Goal: Transaction & Acquisition: Subscribe to service/newsletter

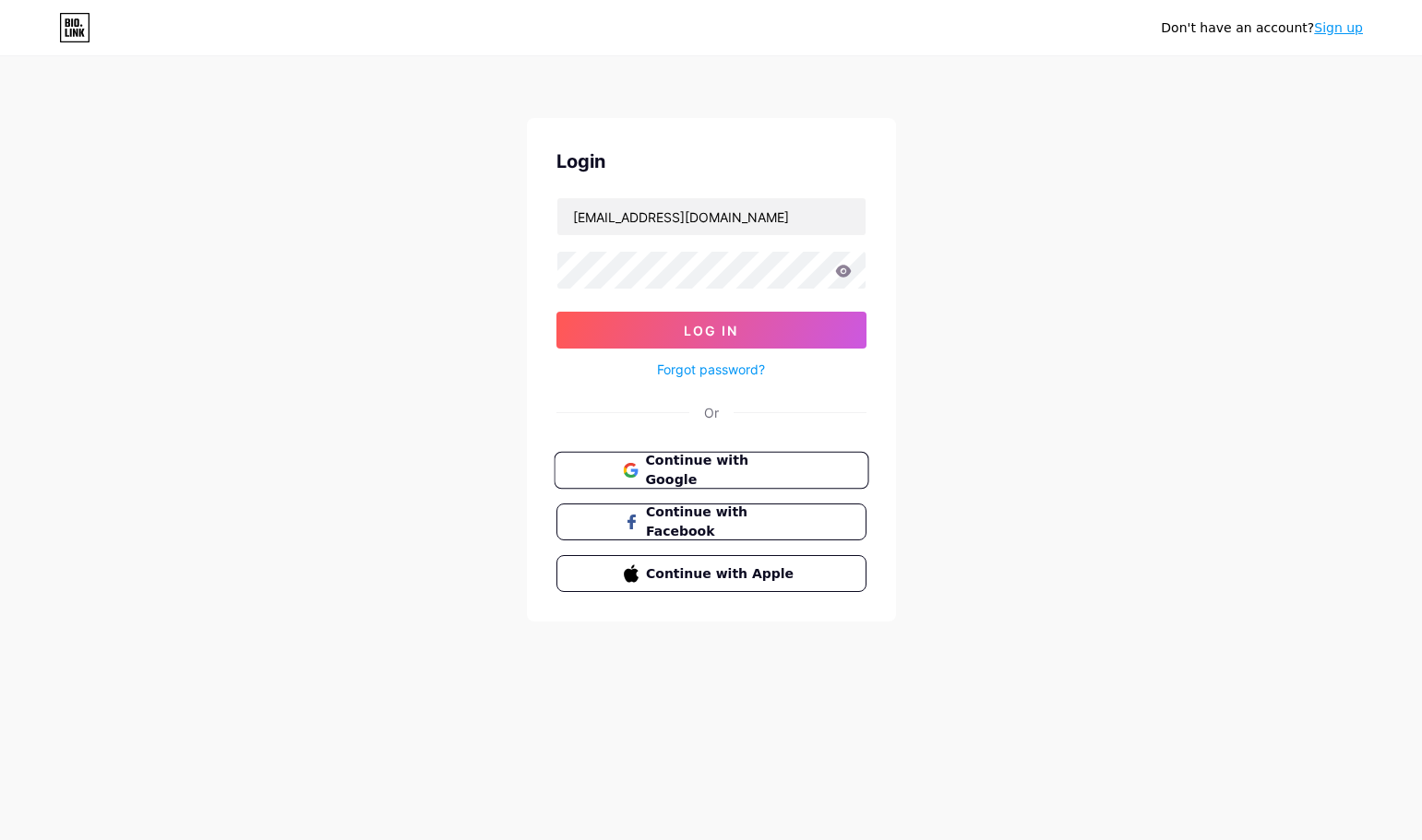
click at [687, 468] on span "Continue with Google" at bounding box center [721, 470] width 155 height 39
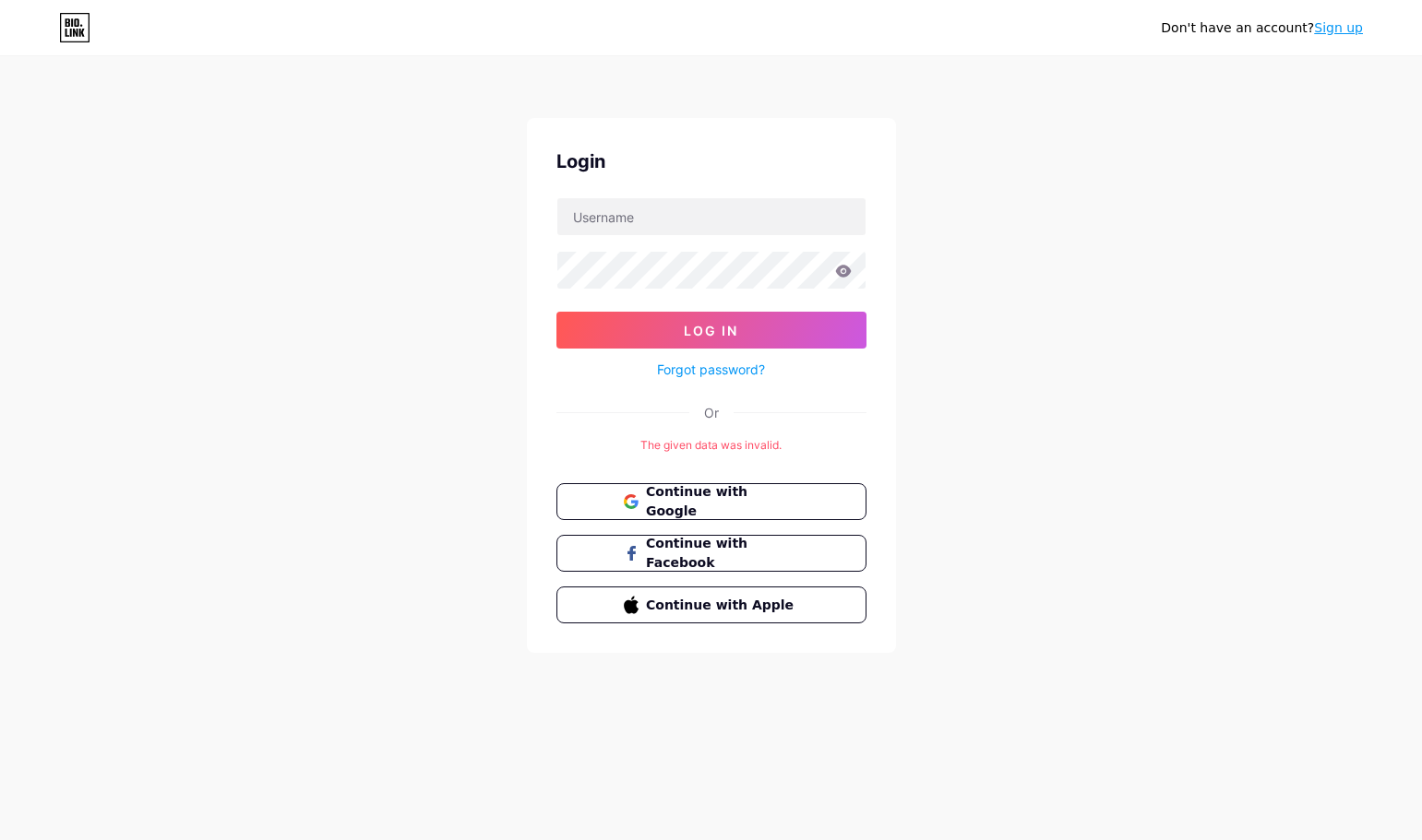
type input "[EMAIL_ADDRESS][DOMAIN_NAME]"
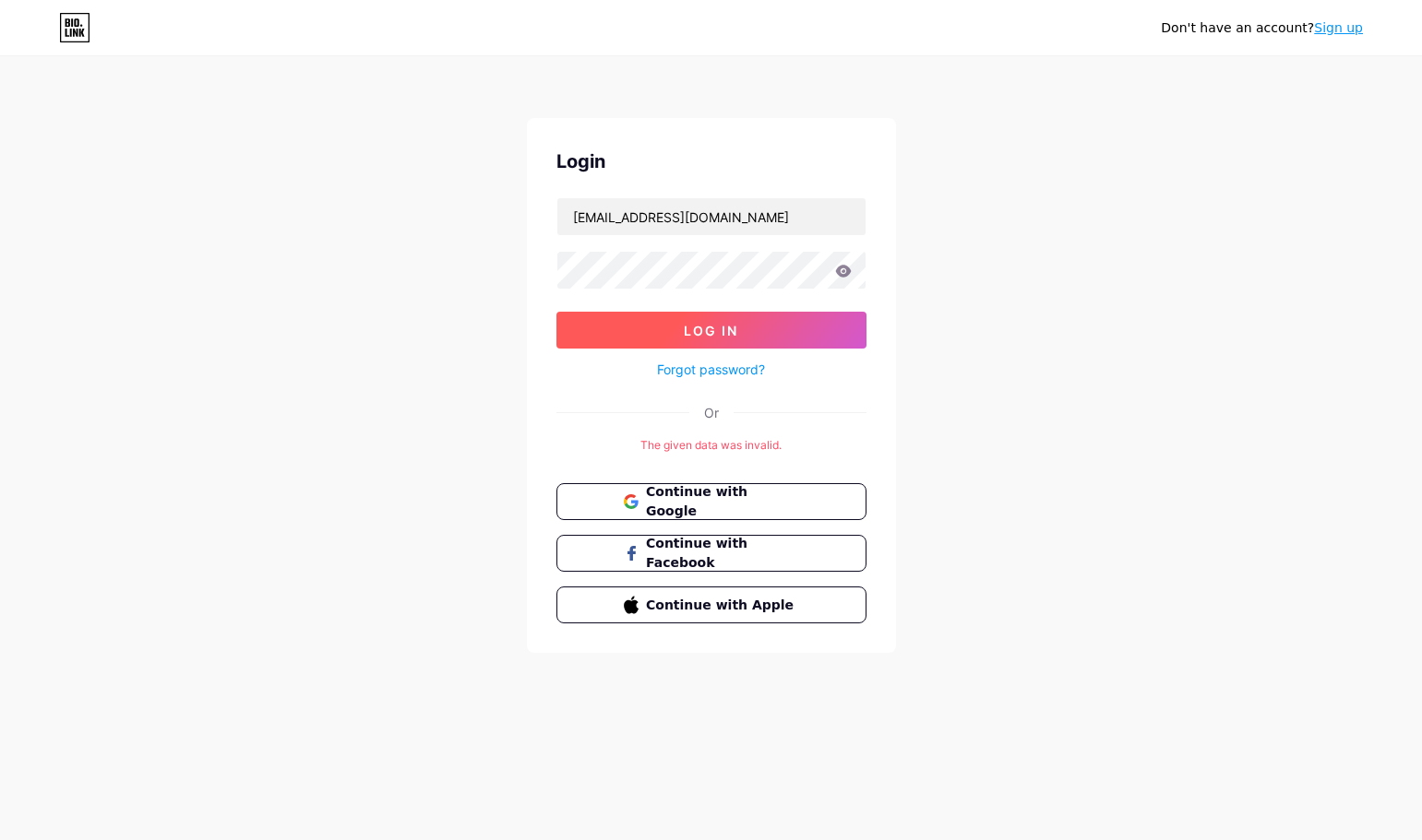
click at [743, 326] on button "Log In" at bounding box center [711, 330] width 310 height 37
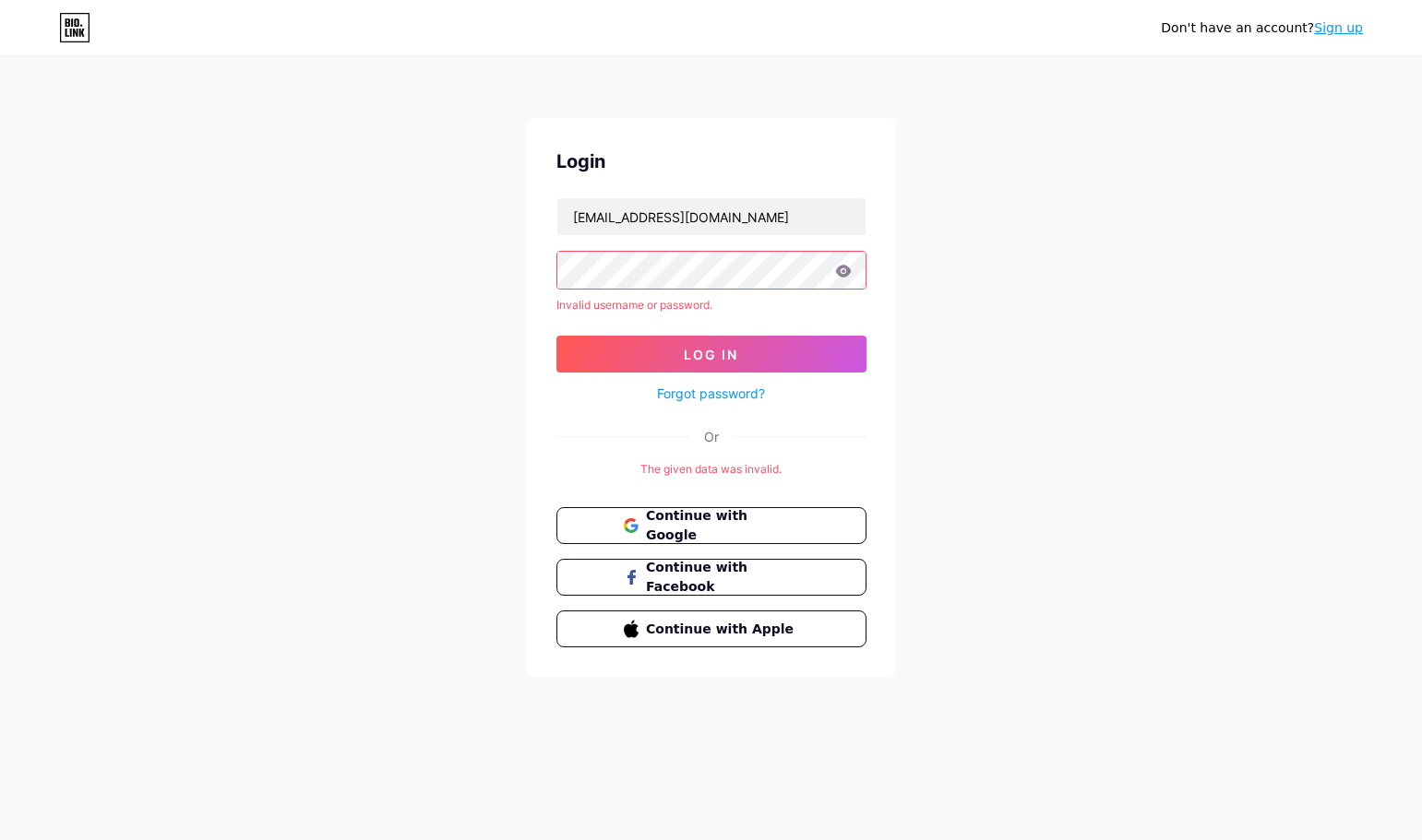
click at [1351, 28] on link "Sign up" at bounding box center [1338, 28] width 49 height 15
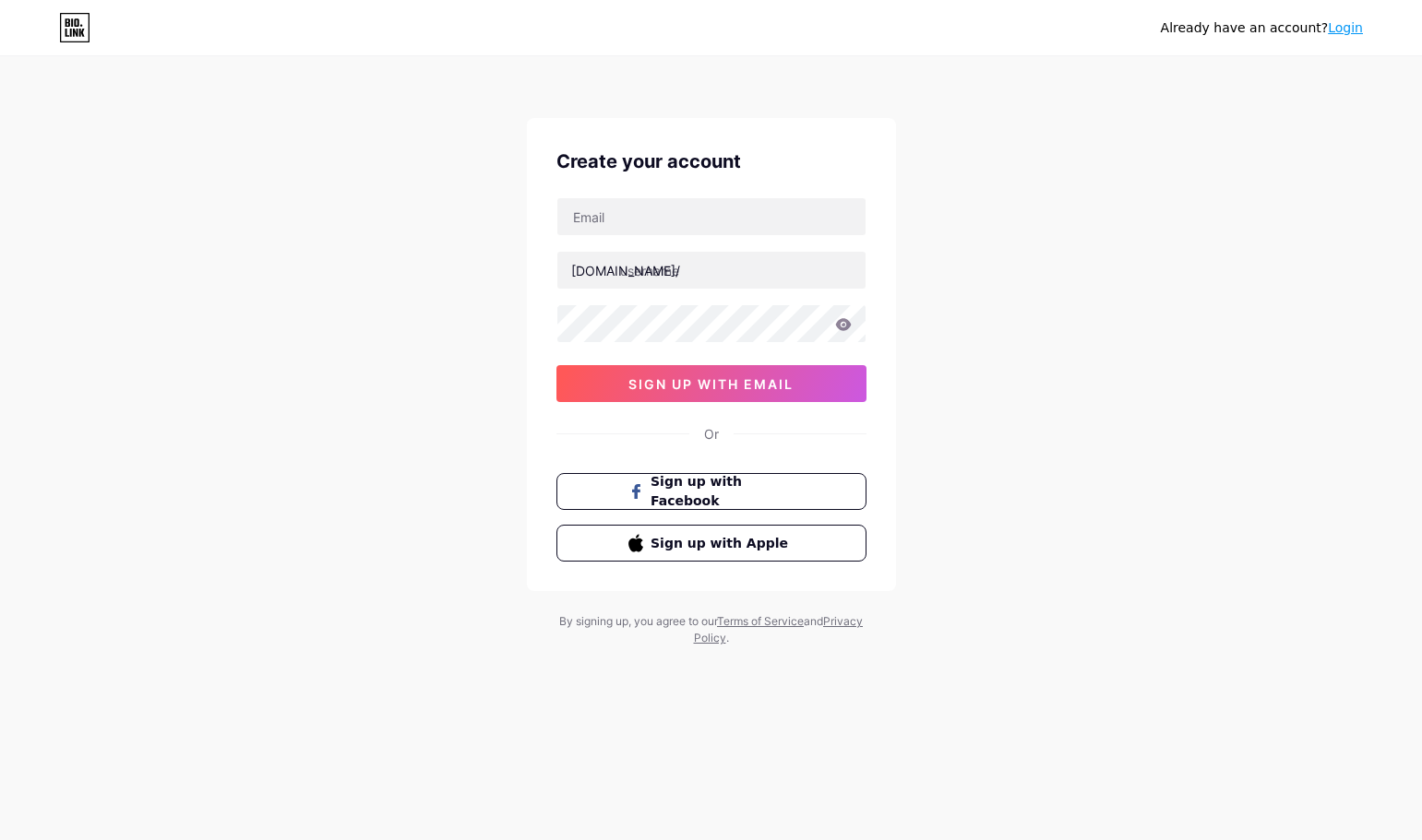
type input "[EMAIL_ADDRESS][DOMAIN_NAME]"
click at [642, 270] on input "text" at bounding box center [711, 270] width 308 height 37
paste input "artcomcenter"
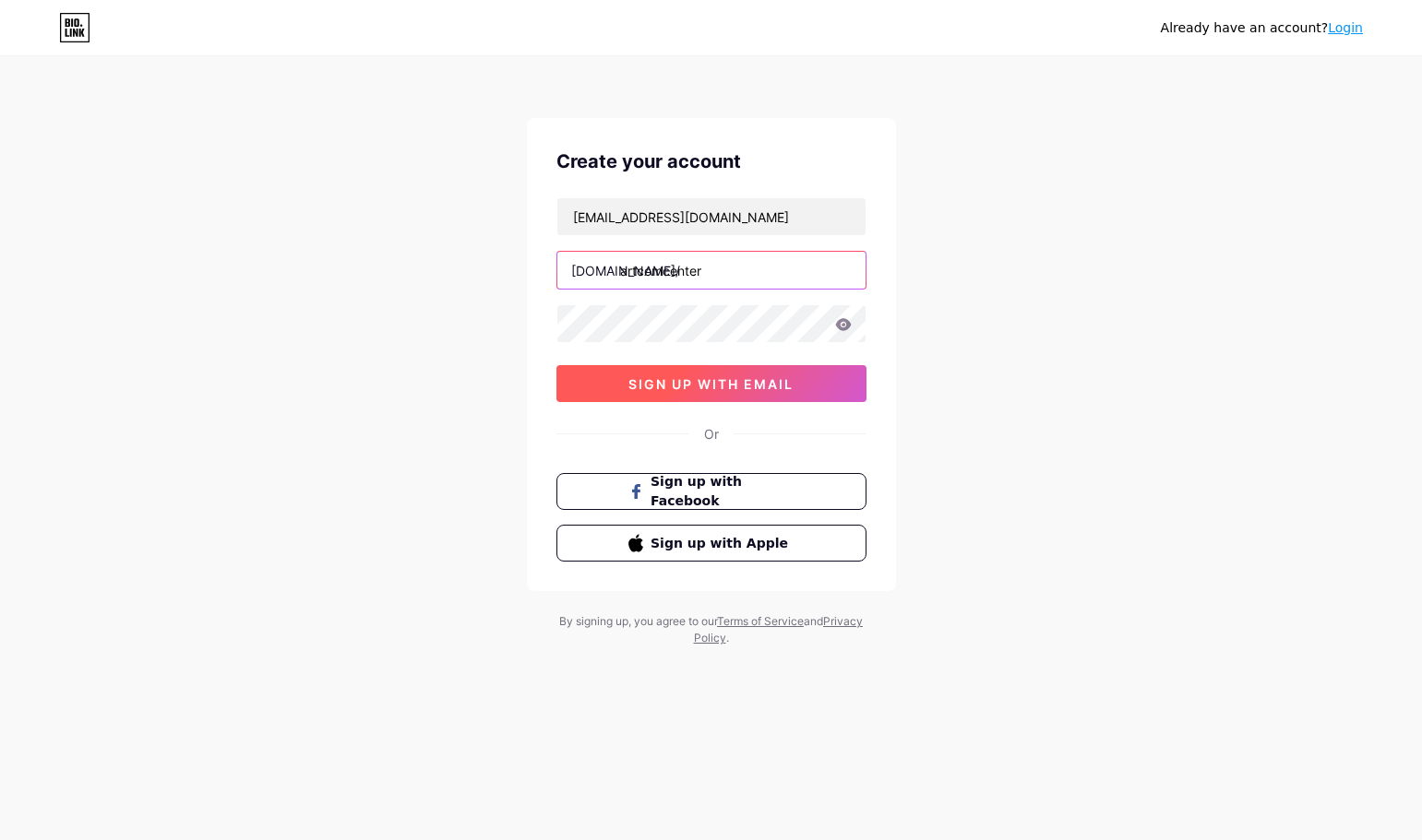
type input "artcomcenter"
click at [714, 386] on span "sign up with email" at bounding box center [711, 385] width 165 height 16
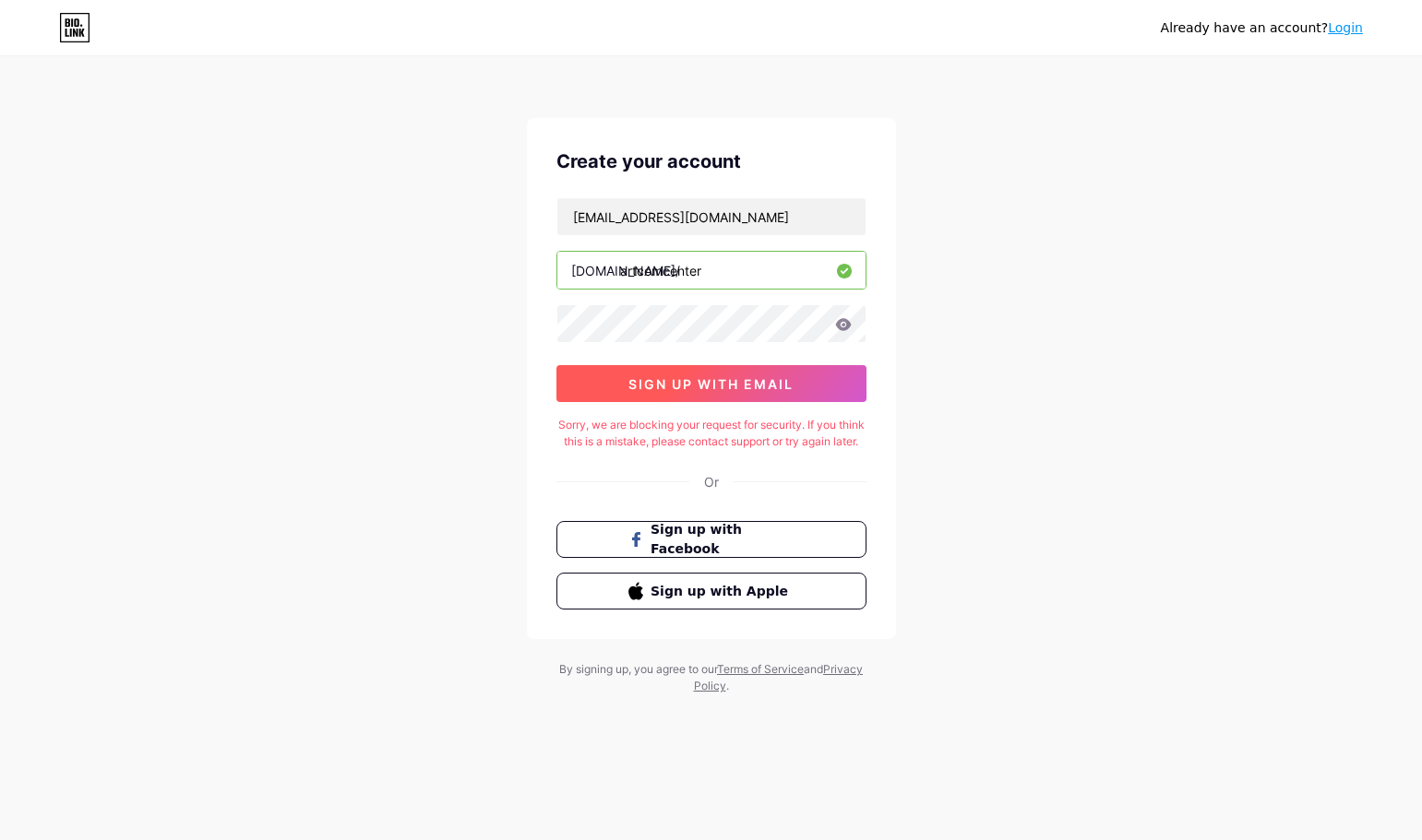
click at [681, 377] on span "sign up with email" at bounding box center [711, 385] width 165 height 16
